Goal: Check status

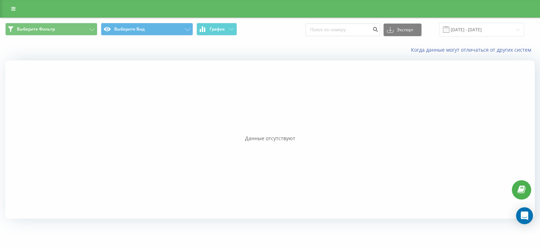
click at [481, 41] on div "Когда данные могут отличаться от других систем" at bounding box center [269, 49] width 539 height 17
click at [493, 22] on div "Выберите Фильтр Выберите Вид График Экспорт .csv .xls .xlsx [DATE] - [DATE]" at bounding box center [269, 30] width 539 height 24
click at [492, 24] on input "[DATE] - [DATE]" at bounding box center [481, 30] width 85 height 14
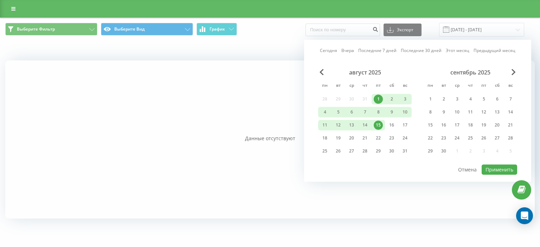
click at [378, 96] on div "1" at bounding box center [378, 99] width 9 height 9
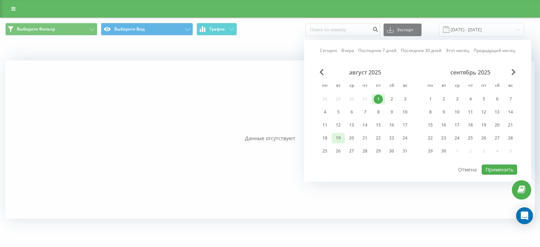
click at [335, 140] on div "19" at bounding box center [337, 138] width 9 height 9
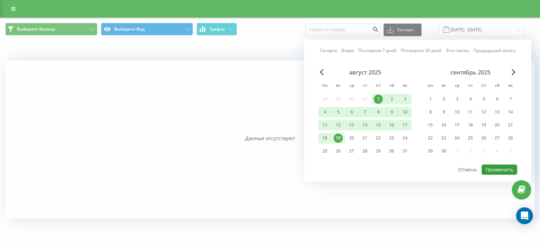
click at [494, 170] on button "Применить" at bounding box center [498, 169] width 35 height 10
type input "[DATE] - [DATE]"
